Goal: Transaction & Acquisition: Obtain resource

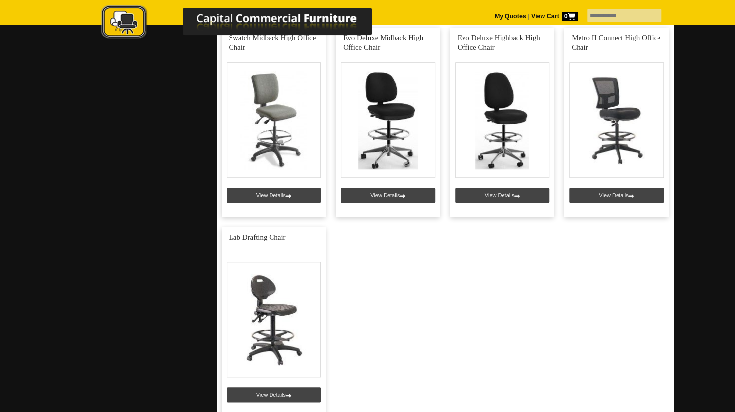
scroll to position [395, 0]
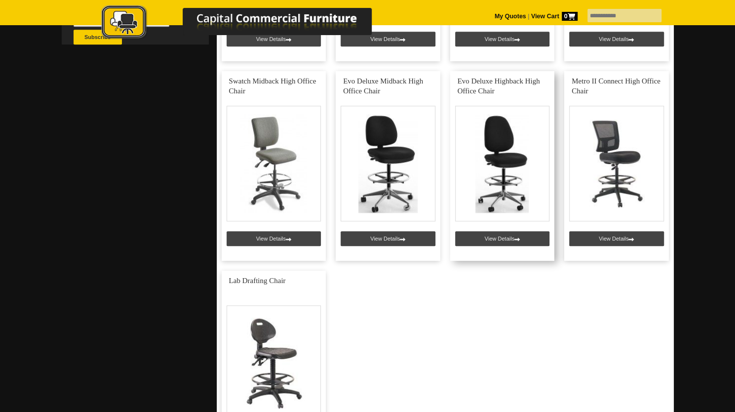
click at [496, 239] on link at bounding box center [502, 166] width 105 height 190
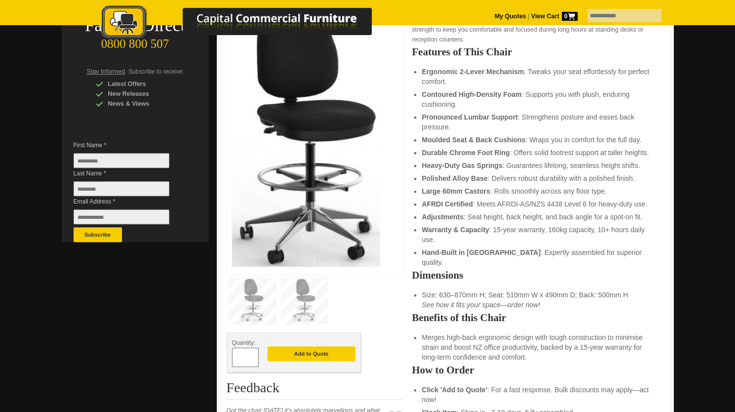
scroll to position [148, 0]
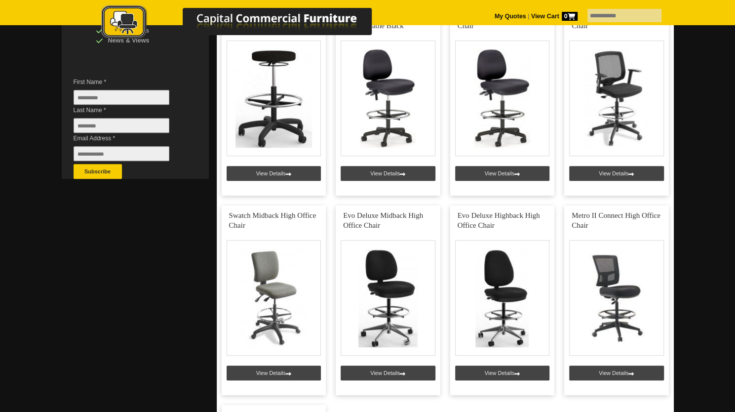
scroll to position [198, 0]
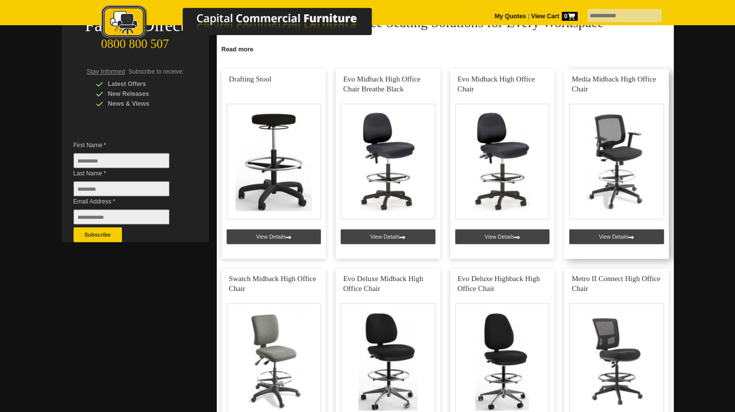
click at [614, 234] on link at bounding box center [616, 164] width 105 height 190
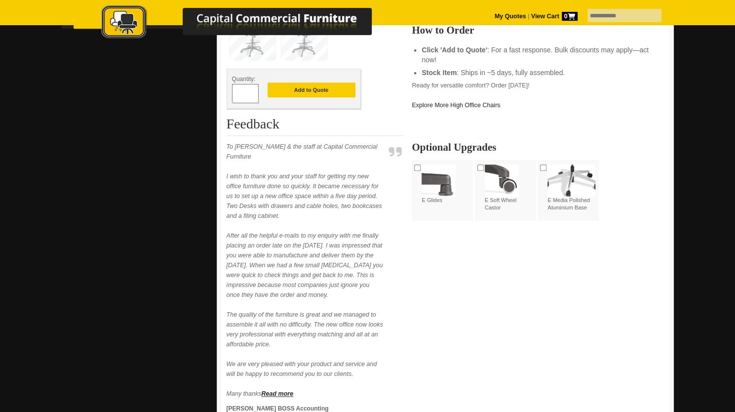
scroll to position [346, 0]
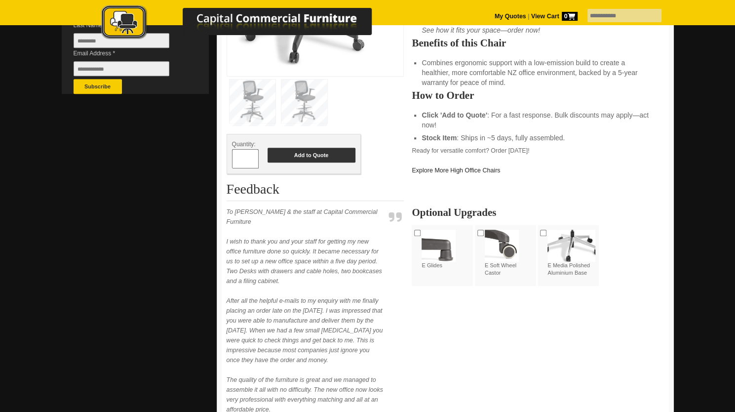
click at [323, 155] on button "Add to Quote" at bounding box center [312, 155] width 88 height 15
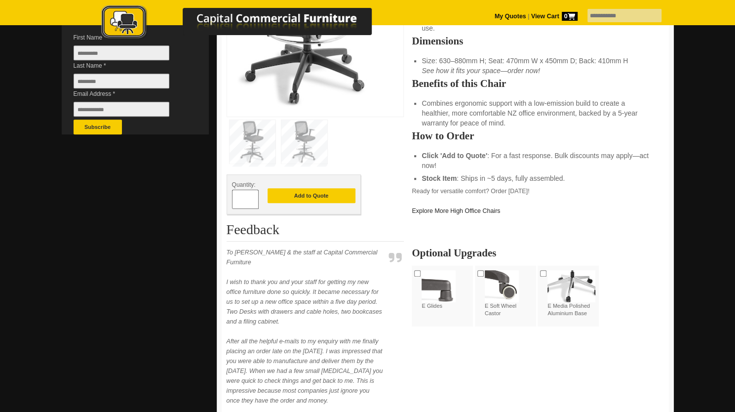
scroll to position [296, 0]
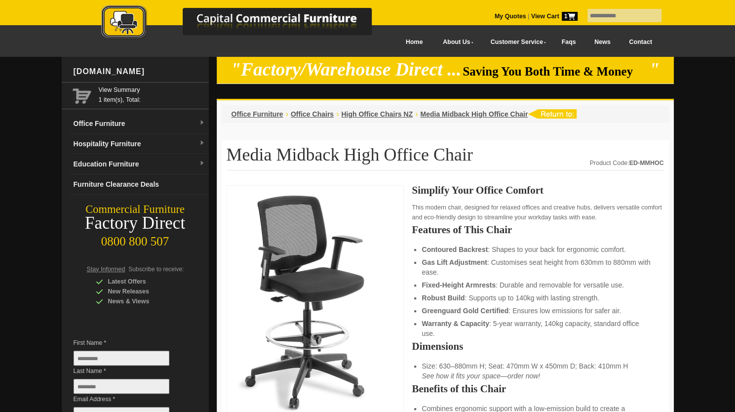
click at [531, 15] on strong "View Cart 1" at bounding box center [554, 16] width 46 height 7
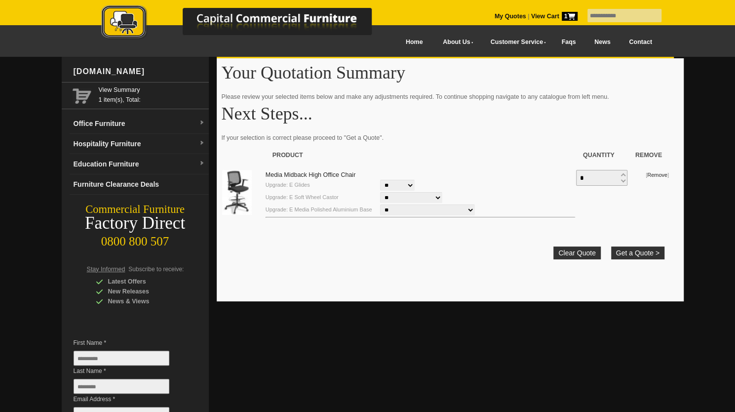
click at [398, 183] on select "** ********" at bounding box center [397, 185] width 35 height 11
click at [444, 252] on td "Clear Quote Get a Quote >" at bounding box center [445, 249] width 439 height 31
